Goal: Task Accomplishment & Management: Complete application form

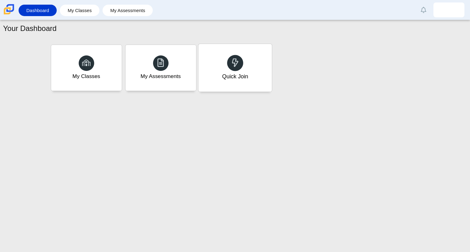
click at [222, 75] on div "Quick Join" at bounding box center [235, 77] width 26 height 8
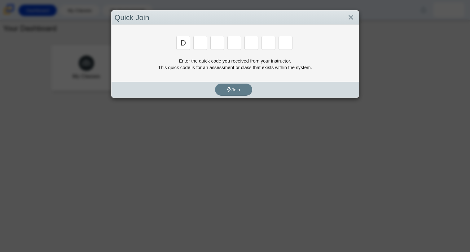
type input "d"
type input "a"
type input "w"
type input "n"
type input "a"
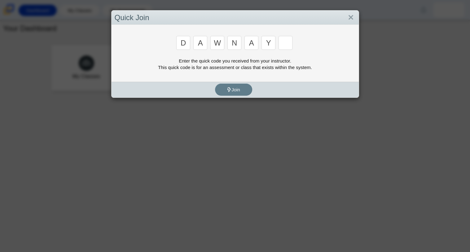
type input "y"
type input "3"
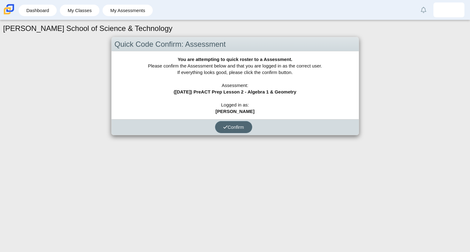
click at [237, 127] on span "Confirm" at bounding box center [233, 127] width 21 height 5
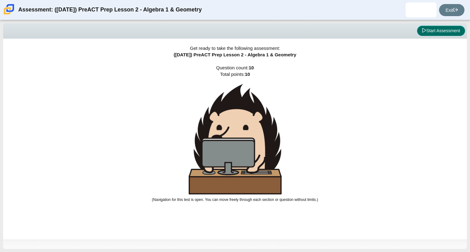
click at [435, 35] on button "Start Assessment" at bounding box center [441, 31] width 48 height 11
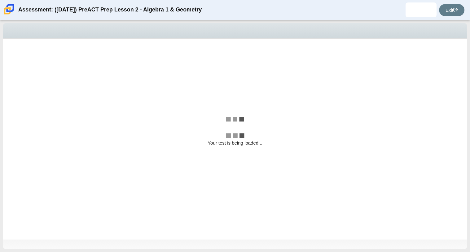
select select "ec95ace6-bebc-42b8-9428-40567494d4da"
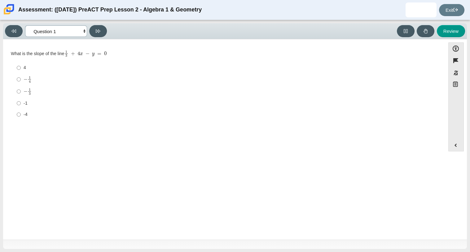
click at [57, 31] on select "Questions Question 1 Question 2 Question 3 Question 4 Question 5 Question 6 Que…" at bounding box center [56, 30] width 62 height 11
click at [131, 103] on div "-1" at bounding box center [229, 103] width 411 height 6
click at [21, 103] on input "-1 -1" at bounding box center [19, 103] width 4 height 11
radio input "true"
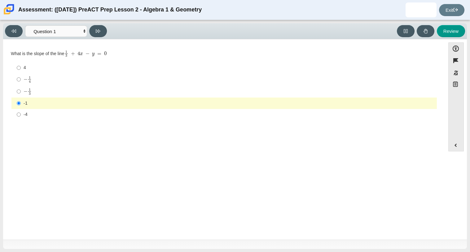
click at [90, 77] on div "− 1 4" at bounding box center [229, 79] width 411 height 7
click at [21, 77] on input "− 1 4 negative 1 fourth" at bounding box center [19, 79] width 4 height 12
radio input "true"
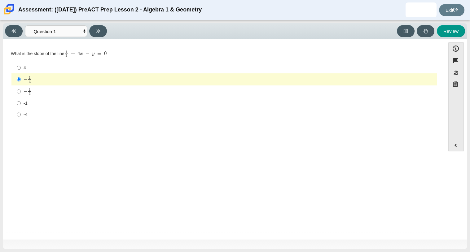
click at [89, 80] on div "− 1 4" at bounding box center [229, 79] width 411 height 7
click at [21, 80] on input "− 1 4 negative 1 fourth" at bounding box center [19, 79] width 4 height 12
click at [88, 83] on label "− 1 4 negative 1 fourth" at bounding box center [224, 79] width 425 height 12
click at [21, 83] on input "− 1 4 negative 1 fourth" at bounding box center [19, 79] width 4 height 12
click at [460, 84] on button "Notepad" at bounding box center [456, 85] width 15 height 13
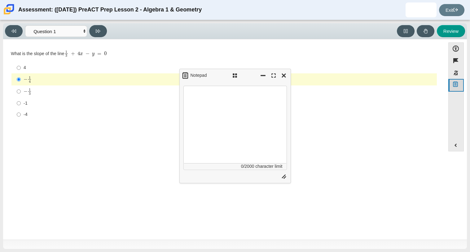
click at [460, 84] on button "Notepad" at bounding box center [456, 85] width 15 height 13
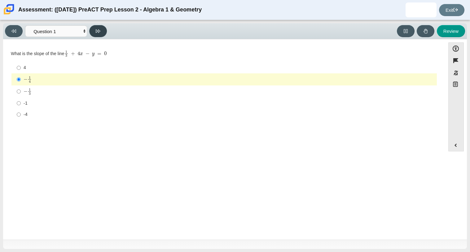
click at [100, 32] on icon at bounding box center [98, 31] width 5 height 5
select select "bbf5d072-3e0b-44c4-9a12-6e7c9033f65b"
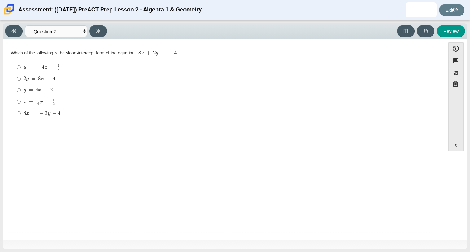
click at [49, 91] on mjx-c "Assessment items" at bounding box center [49, 91] width 1 height 0
click at [21, 91] on input "y = 4 x − 2 y = 4 x − 2" at bounding box center [19, 90] width 4 height 11
radio input "true"
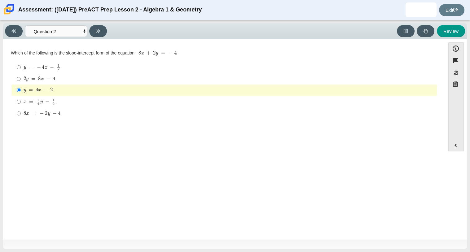
click at [55, 80] on div "2 y = 8 x − 4" at bounding box center [229, 79] width 411 height 6
click at [21, 80] on input "2 y = 8 x − 4 2 y = 8 x − 4" at bounding box center [19, 78] width 4 height 11
radio input "true"
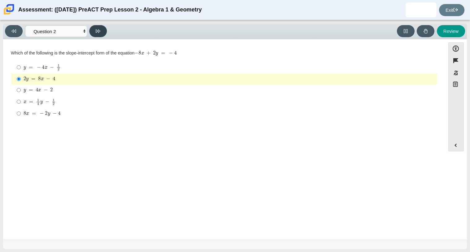
click at [100, 29] on icon at bounding box center [98, 31] width 5 height 5
select select "89427bb7-e313-4f00-988f-8b8255897029"
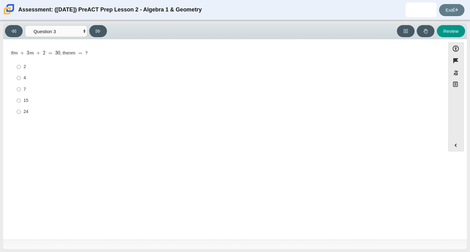
click at [118, 52] on div "If m + 3 m + 2 = 30 , then m = ?" at bounding box center [224, 53] width 427 height 6
click at [28, 109] on div "24" at bounding box center [229, 112] width 411 height 6
click at [21, 109] on input "24 24" at bounding box center [19, 111] width 4 height 11
radio input "true"
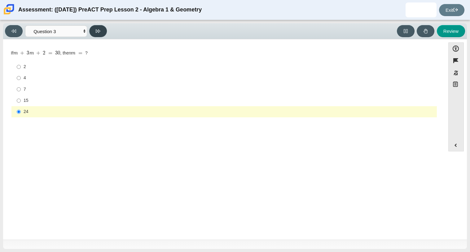
click at [95, 29] on button at bounding box center [98, 31] width 18 height 12
select select "ed62e223-81bd-4cbf-ab48-ab975844bd1f"
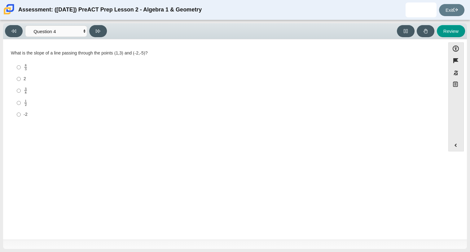
click at [24, 92] on mjx-frac "Assessment items" at bounding box center [26, 91] width 4 height 7
click at [21, 92] on input "3 8 3 eighths" at bounding box center [19, 91] width 4 height 12
radio input "true"
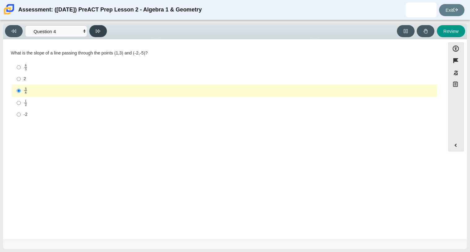
click at [95, 30] on button at bounding box center [98, 31] width 18 height 12
select select "96b71634-eacb-4f7e-8aef-411727d9bcba"
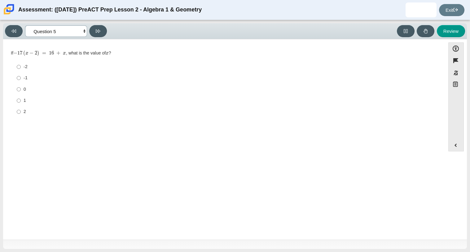
click at [45, 33] on select "Questions Question 1 Question 2 Question 3 Question 4 Question 5 Question 6 Que…" at bounding box center [56, 30] width 62 height 11
click at [23, 80] on label "-1 -1" at bounding box center [224, 78] width 425 height 11
click at [21, 80] on input "-1 -1" at bounding box center [19, 78] width 4 height 11
radio input "true"
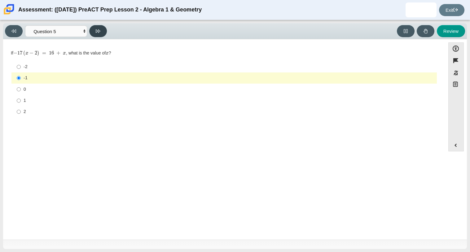
click at [100, 31] on icon at bounding box center [98, 31] width 5 height 5
select select "ce81fe10-bf29-4b5e-8bd7-4f47f2fed4d8"
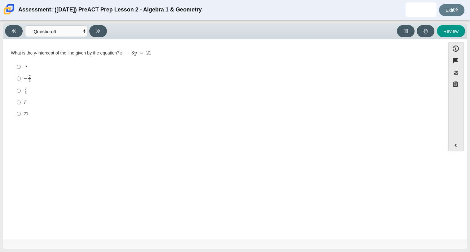
click at [30, 81] on mjx-c "Assessment items" at bounding box center [30, 80] width 2 height 2
click at [21, 81] on input "− 7 3 negative 7 thirds" at bounding box center [19, 79] width 4 height 12
radio input "true"
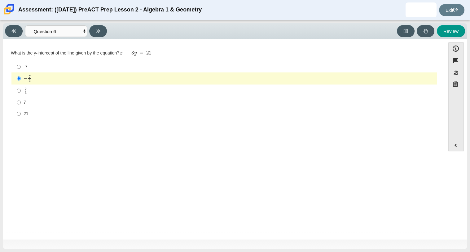
click at [25, 91] on mjx-line "Assessment items" at bounding box center [25, 91] width 3 height 0
click at [21, 91] on input "7 3 7 thirds" at bounding box center [19, 91] width 4 height 12
radio input "true"
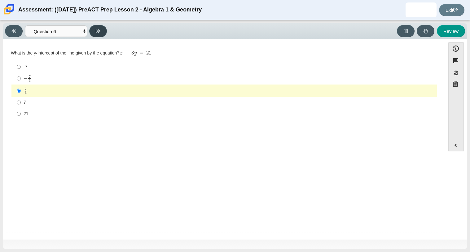
click at [102, 29] on button at bounding box center [98, 31] width 18 height 12
select select "14773eaf-2ca1-47ae-afe7-a624a56f34b3"
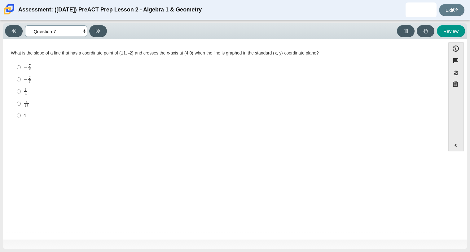
click at [71, 31] on select "Questions Question 1 Question 2 Question 3 Question 4 Question 5 Question 6 Que…" at bounding box center [56, 30] width 62 height 11
click at [29, 87] on label "1 4 1 fourth" at bounding box center [224, 92] width 425 height 12
click at [21, 87] on input "1 4 1 fourth" at bounding box center [19, 92] width 4 height 12
radio input "true"
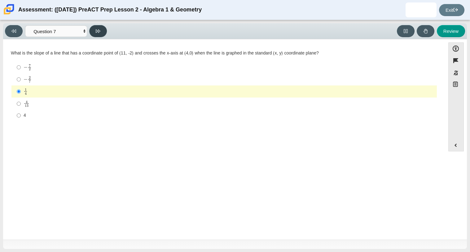
click at [102, 27] on button at bounding box center [98, 31] width 18 height 12
select select "97f4f5fa-a52e-4fed-af51-565bfcdf47cb"
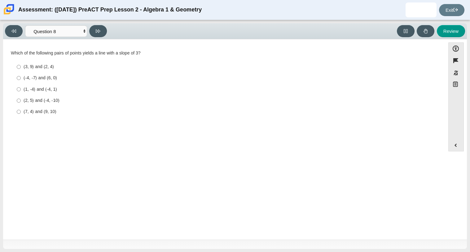
click at [55, 78] on div "(-4, -7) and (6, 0)" at bounding box center [229, 78] width 411 height 6
click at [21, 78] on input "(-4, -7) and (6, 0) (-4, -7) and (6, 0)" at bounding box center [19, 78] width 4 height 11
radio input "true"
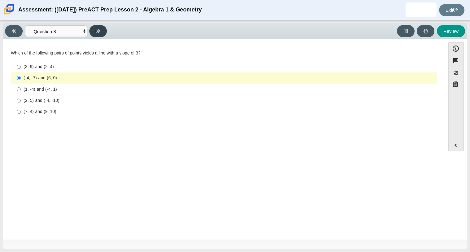
click at [98, 32] on icon at bounding box center [98, 30] width 5 height 3
select select "210571de-36a6-4d8e-a361-ceff8ef801dc"
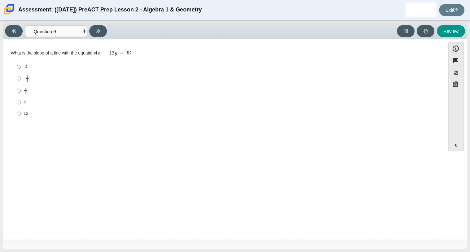
click at [30, 85] on label "1 3 1 third" at bounding box center [224, 91] width 425 height 12
click at [21, 85] on input "1 3 1 third" at bounding box center [19, 91] width 4 height 12
radio input "true"
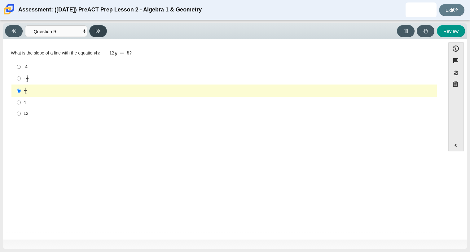
click at [97, 31] on icon at bounding box center [98, 30] width 5 height 3
select select "489dcffd-4e6a-49cf-a9d6-ad1d4a911a4e"
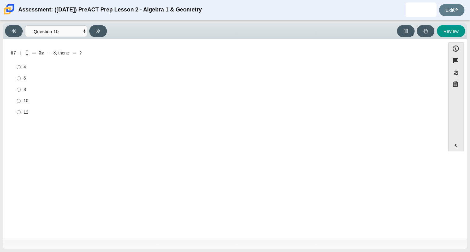
click at [22, 99] on label "10 10" at bounding box center [224, 100] width 425 height 11
click at [21, 99] on input "10 10" at bounding box center [19, 100] width 4 height 11
radio input "true"
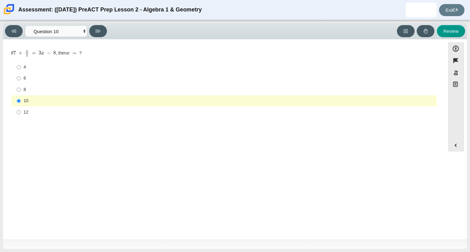
click at [104, 22] on div "Viewing Question 10 of 10 in Pacing Mode Questions Question 1 Question 2 Questi…" at bounding box center [235, 136] width 470 height 232
click at [103, 25] on button at bounding box center [98, 31] width 18 height 12
select select "review"
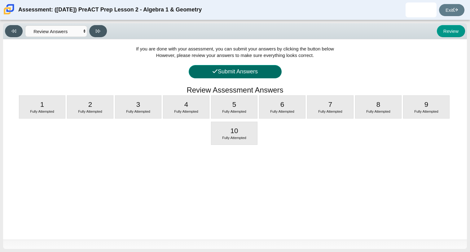
click at [243, 78] on button "Submit Answers" at bounding box center [235, 71] width 93 height 13
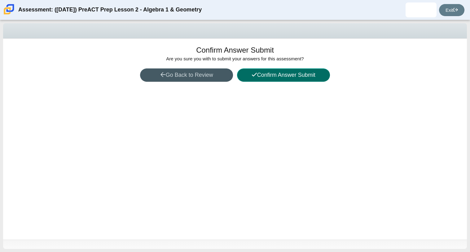
click at [248, 76] on button "Confirm Answer Submit" at bounding box center [283, 75] width 93 height 13
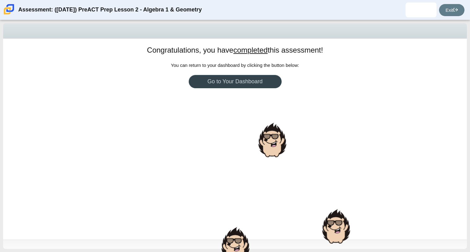
click at [260, 87] on link "Go to Your Dashboard" at bounding box center [235, 81] width 93 height 13
